Goal: Learn about a topic

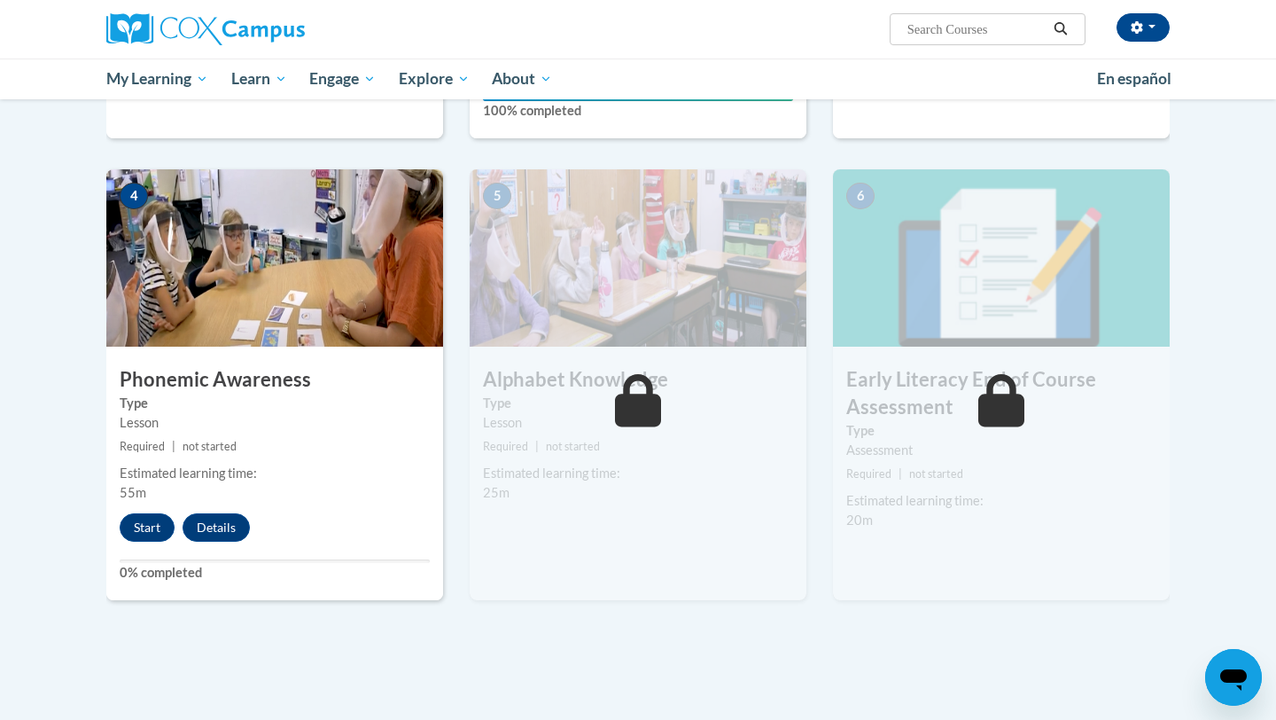
scroll to position [797, 0]
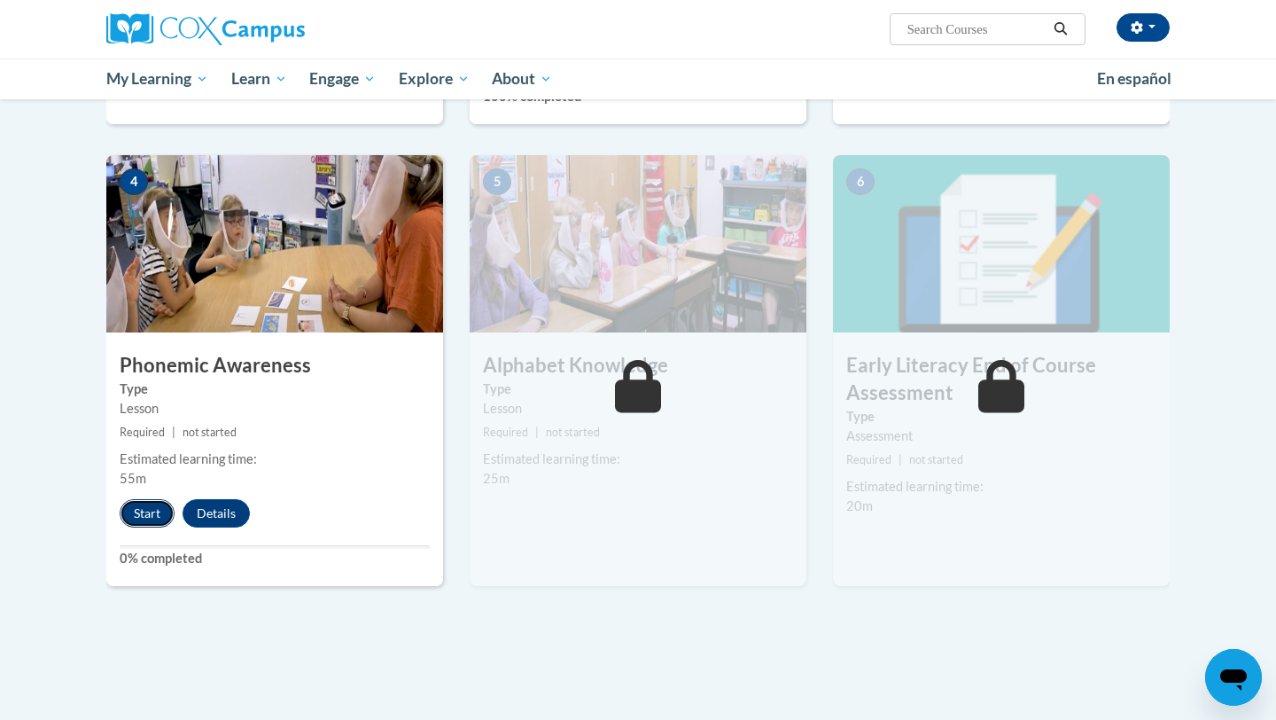
click at [137, 519] on button "Start" at bounding box center [147, 513] width 55 height 28
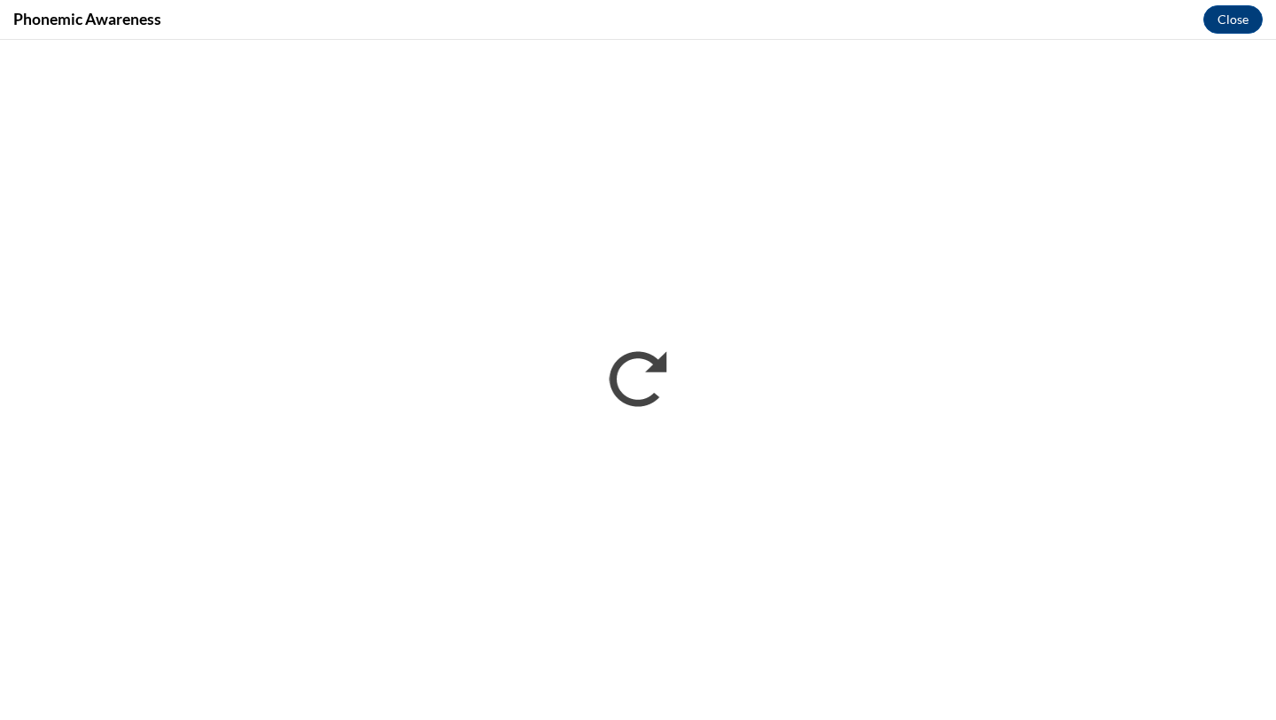
scroll to position [0, 0]
